Goal: Find specific page/section: Find specific page/section

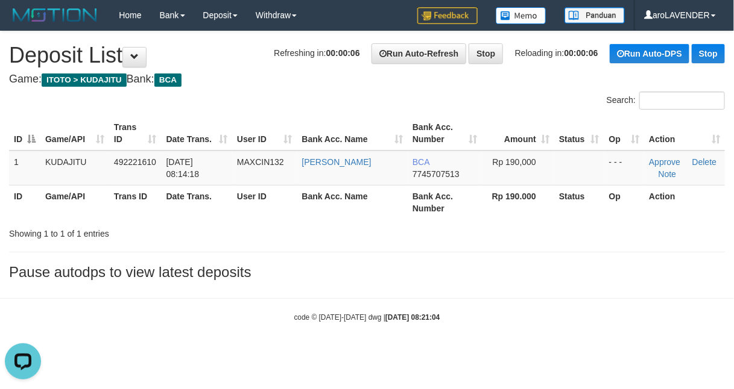
click at [356, 101] on div "Search:" at bounding box center [367, 102] width 734 height 21
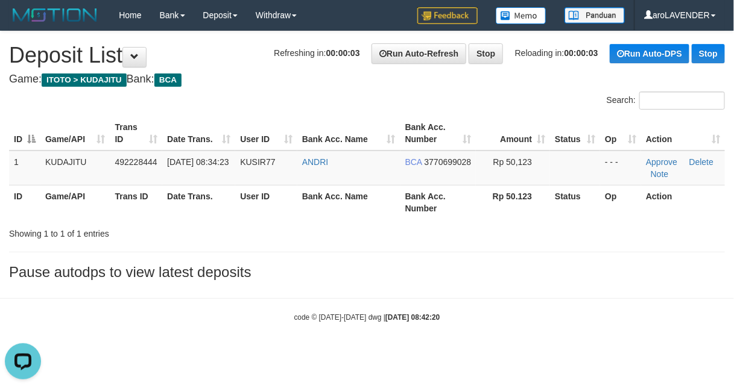
drag, startPoint x: 376, startPoint y: 104, endPoint x: 339, endPoint y: 3, distance: 107.7
click at [375, 100] on div "Search:" at bounding box center [550, 102] width 367 height 21
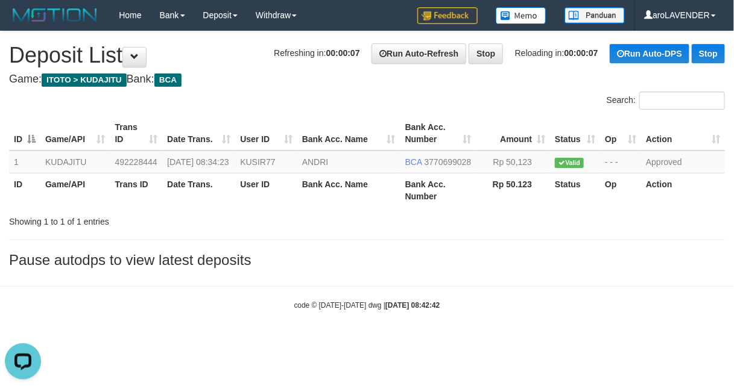
click at [511, 274] on div "**********" at bounding box center [367, 152] width 734 height 243
